Goal: Task Accomplishment & Management: Manage account settings

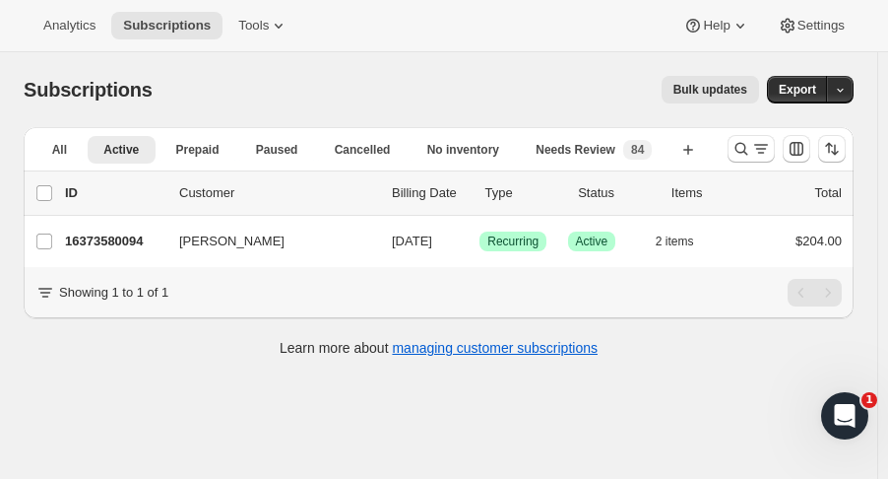
click at [750, 141] on icon "Search and filter results" at bounding box center [742, 149] width 20 height 20
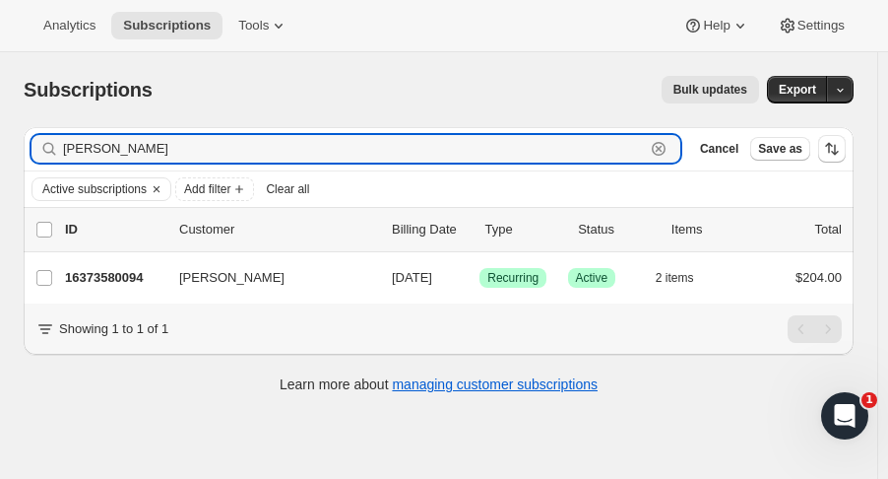
drag, startPoint x: 199, startPoint y: 145, endPoint x: -18, endPoint y: 147, distance: 216.7
click at [0, 147] on html "Analytics Subscriptions Tools Help Settings Skip to content Subscriptions. This…" at bounding box center [444, 239] width 888 height 479
type input "[PERSON_NAME] a"
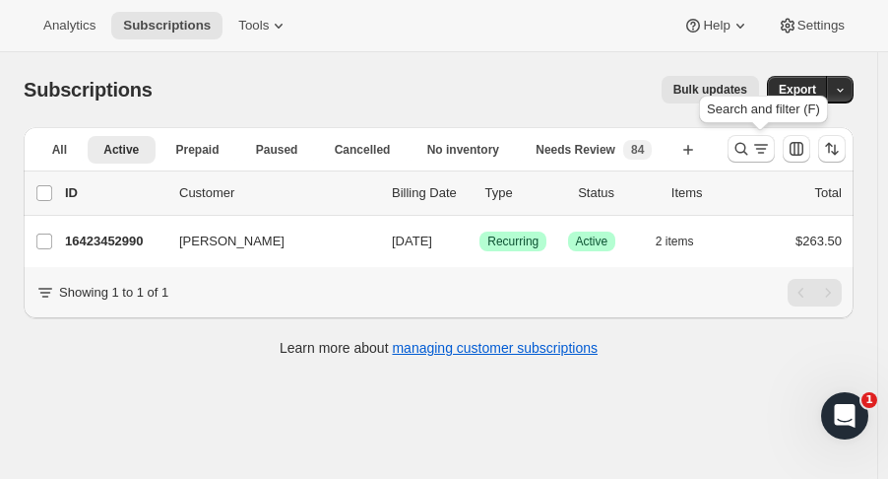
click at [750, 150] on icon "Search and filter results" at bounding box center [742, 149] width 20 height 20
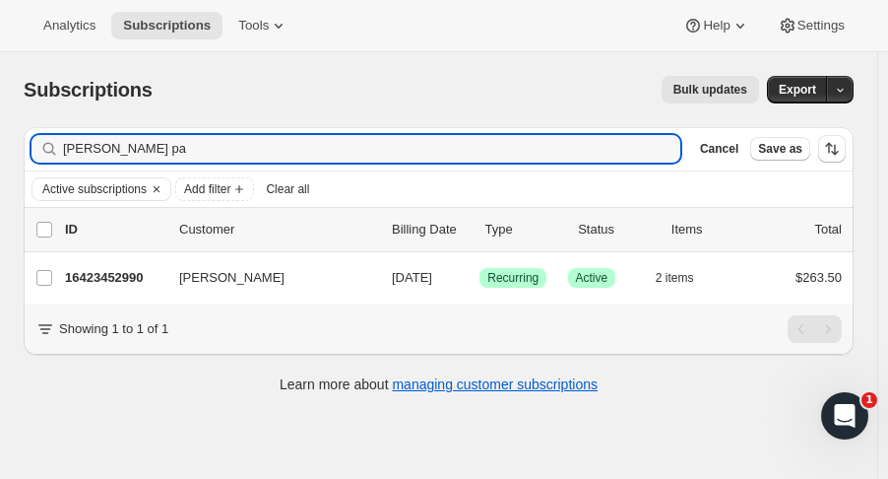
type input "[PERSON_NAME] pa"
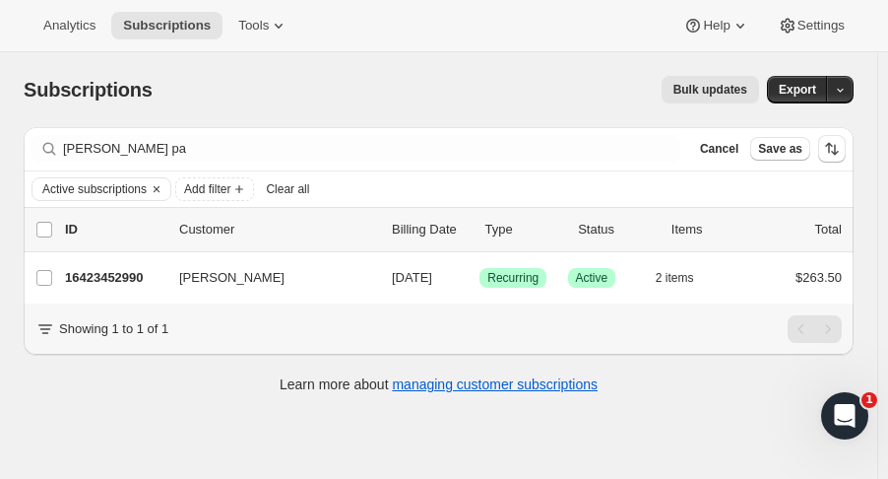
click at [107, 274] on p "16423452990" at bounding box center [114, 278] width 98 height 20
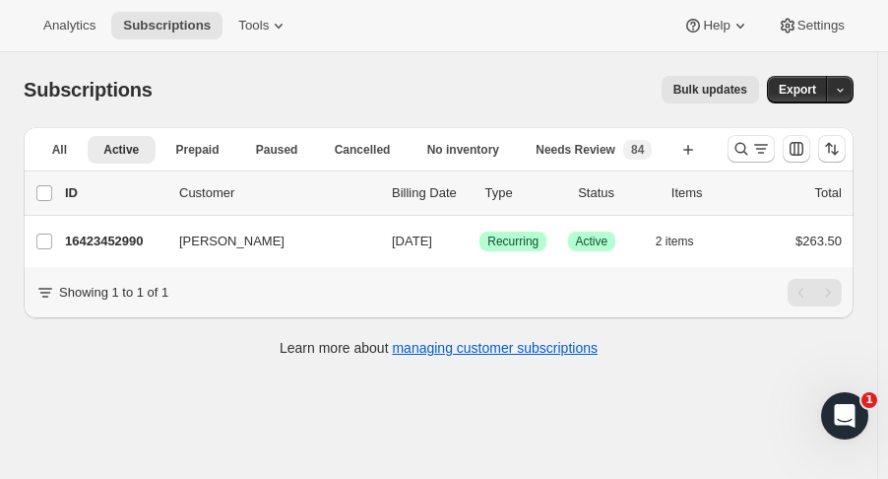
click at [746, 145] on icon "Search and filter results" at bounding box center [742, 149] width 13 height 13
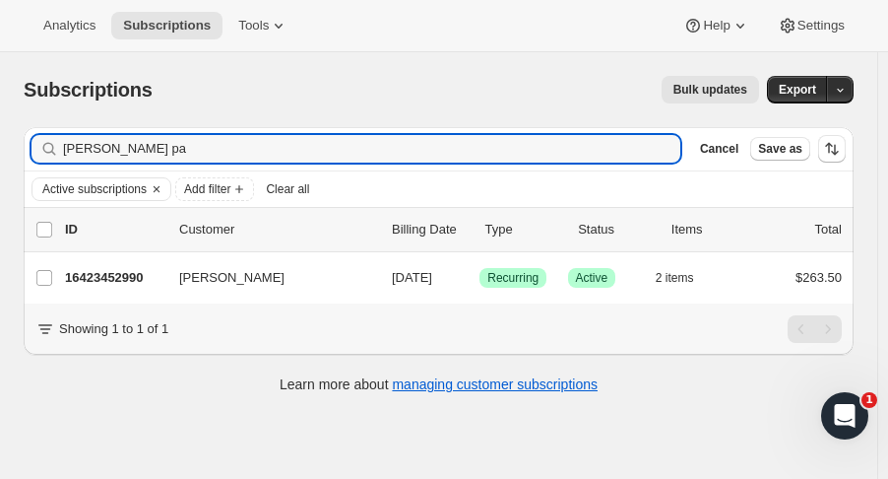
drag, startPoint x: 139, startPoint y: 144, endPoint x: -3, endPoint y: 149, distance: 141.9
click at [0, 149] on html "Analytics Subscriptions Tools Help Settings Skip to content Subscriptions. This…" at bounding box center [444, 239] width 888 height 479
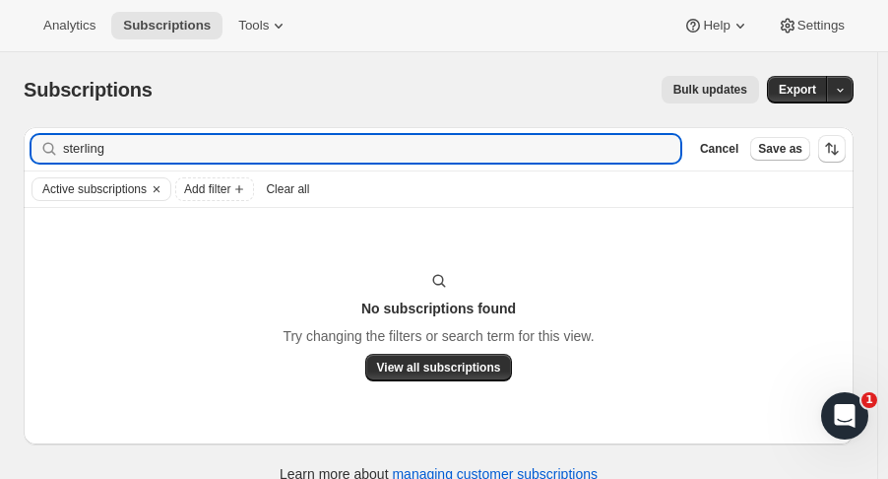
type input "sterling"
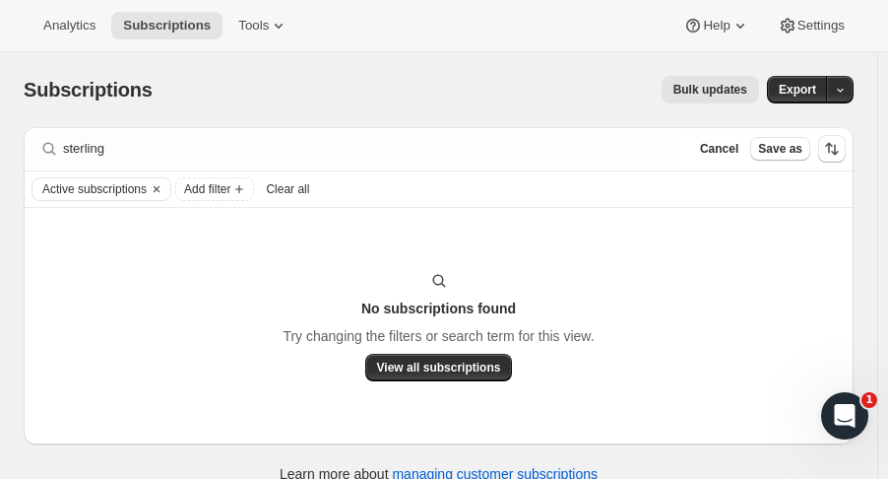
click at [530, 60] on div "Subscriptions. This page is ready Subscriptions Bulk updates More actions Bulk …" at bounding box center [439, 89] width 830 height 75
